Goal: Check status

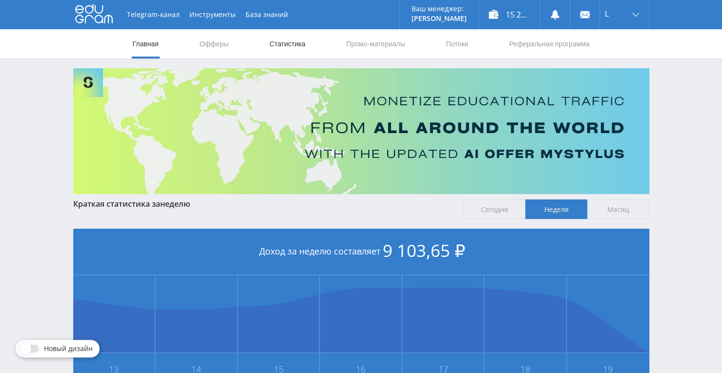
click at [285, 43] on link "Статистика" at bounding box center [287, 43] width 38 height 29
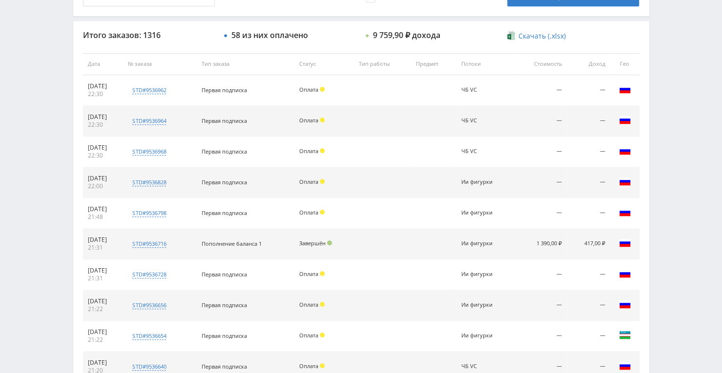
scroll to position [248, 0]
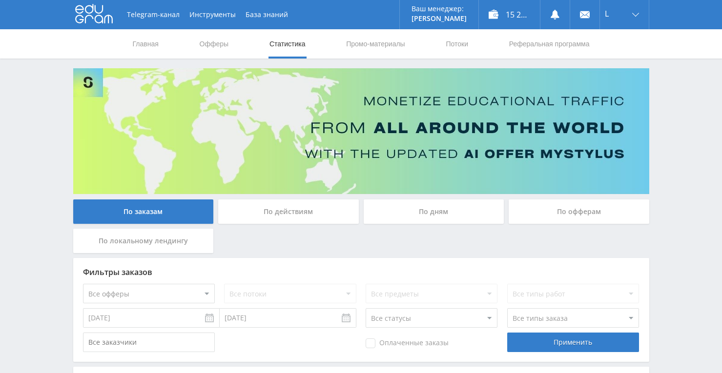
scroll to position [323, 0]
